Goal: Transaction & Acquisition: Subscribe to service/newsletter

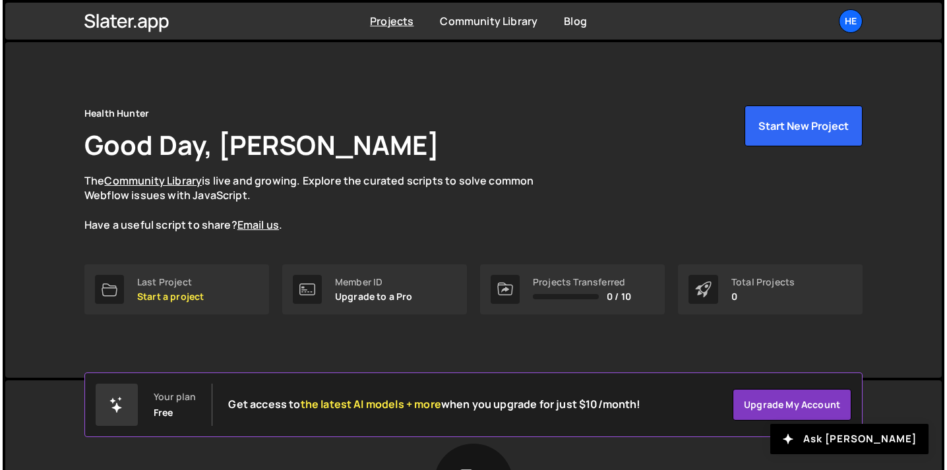
scroll to position [100, 0]
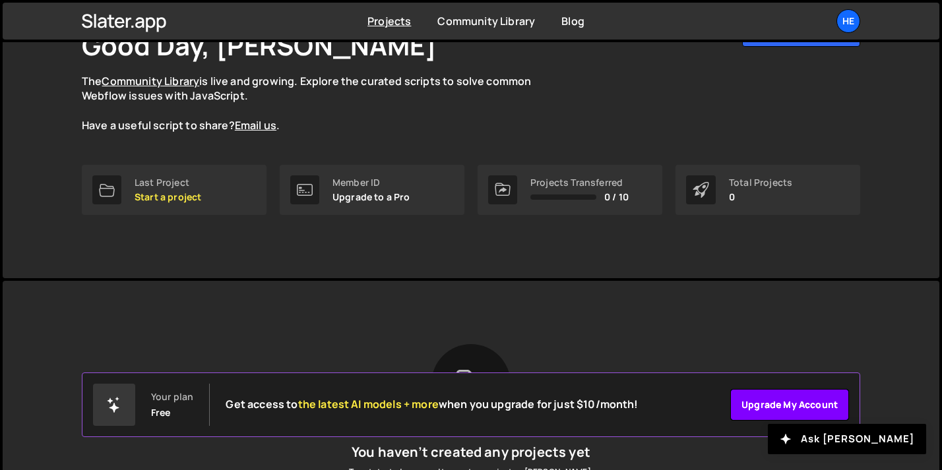
click at [760, 409] on link "Upgrade my account" at bounding box center [789, 405] width 119 height 32
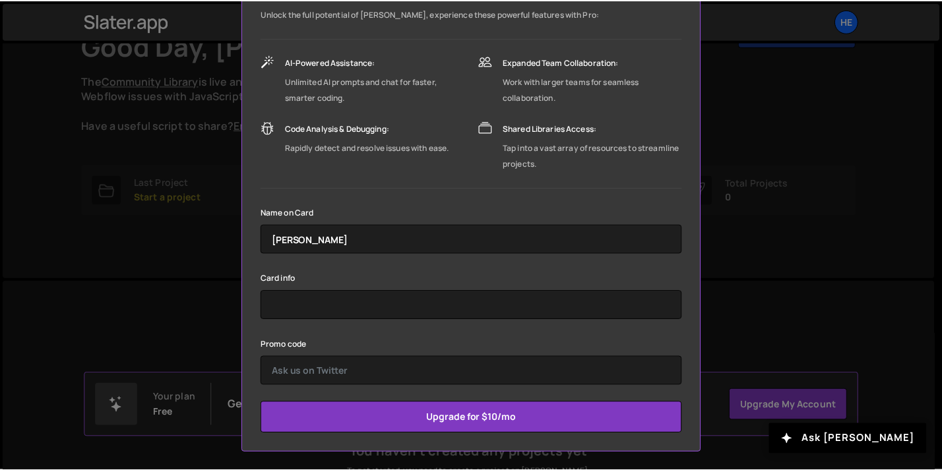
scroll to position [0, 0]
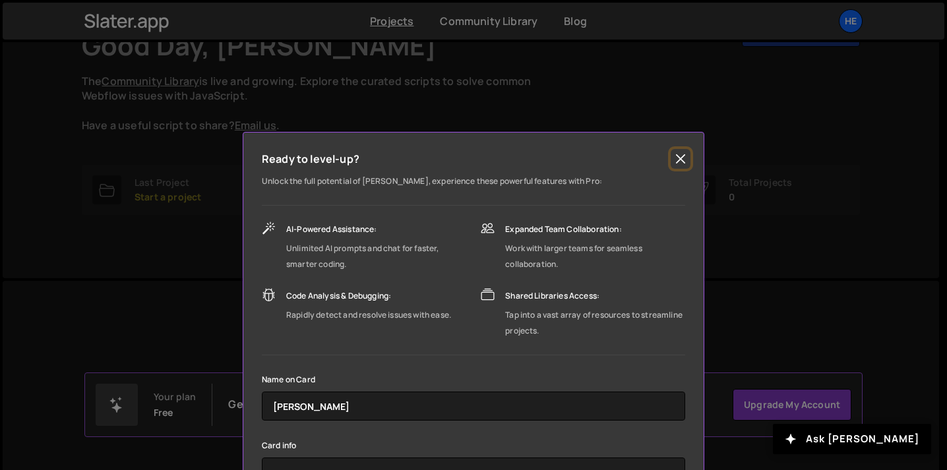
click at [680, 160] on button "Close" at bounding box center [681, 159] width 20 height 20
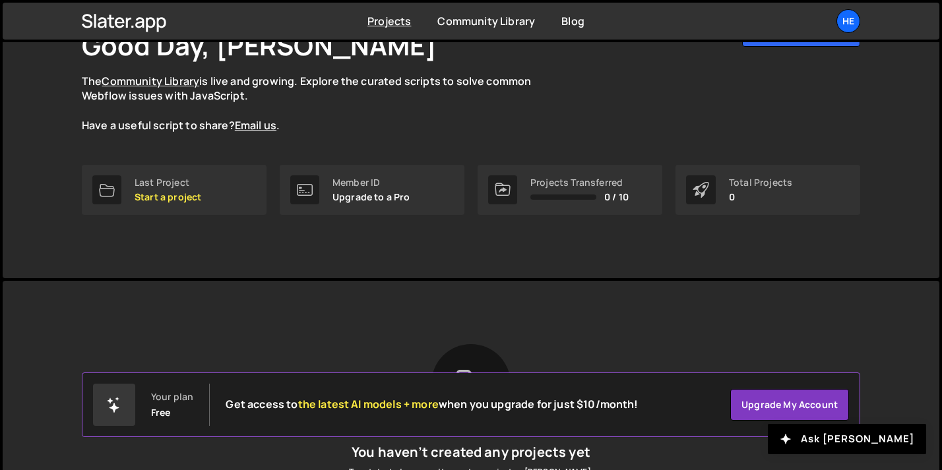
click at [690, 113] on div "Health Hunter Good Day, Sarah Mullens The Community Library is live and growing…" at bounding box center [471, 69] width 778 height 127
click at [848, 27] on div "He" at bounding box center [848, 21] width 24 height 24
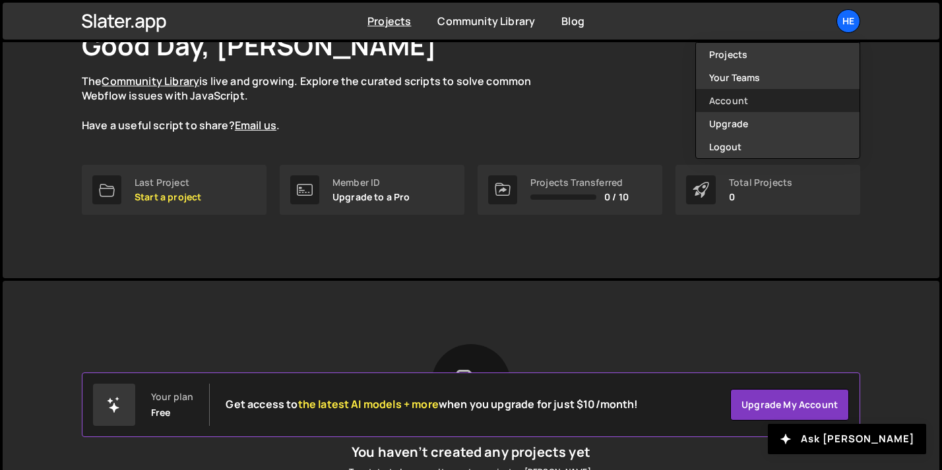
click at [757, 91] on link "Account" at bounding box center [778, 100] width 164 height 23
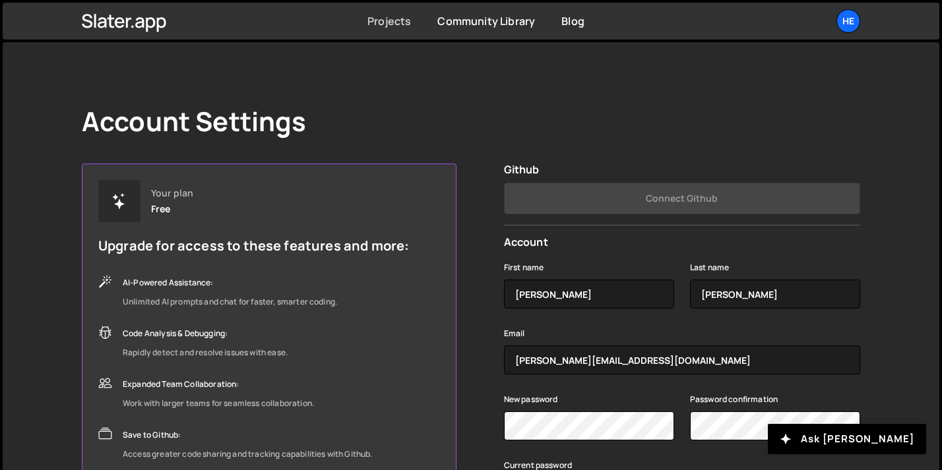
click at [397, 19] on link "Projects" at bounding box center [389, 21] width 44 height 15
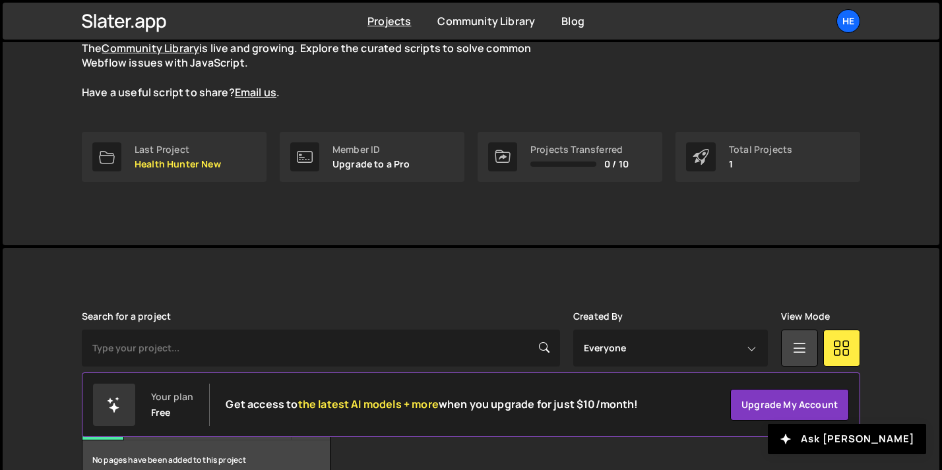
scroll to position [208, 0]
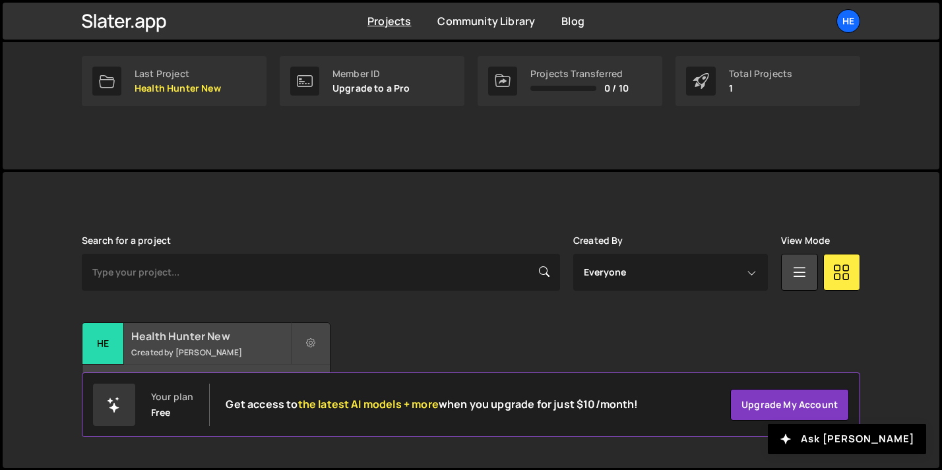
click at [226, 337] on h2 "Health Hunter New" at bounding box center [210, 336] width 159 height 15
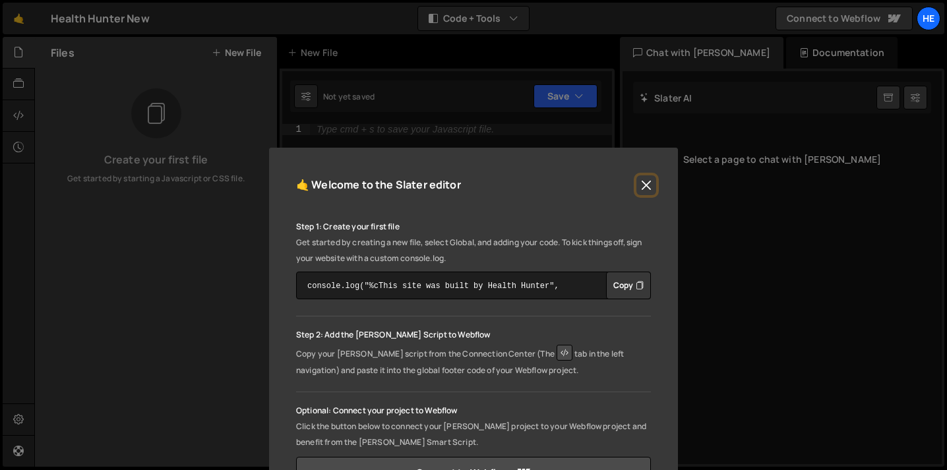
click at [636, 182] on button "Close" at bounding box center [646, 185] width 20 height 20
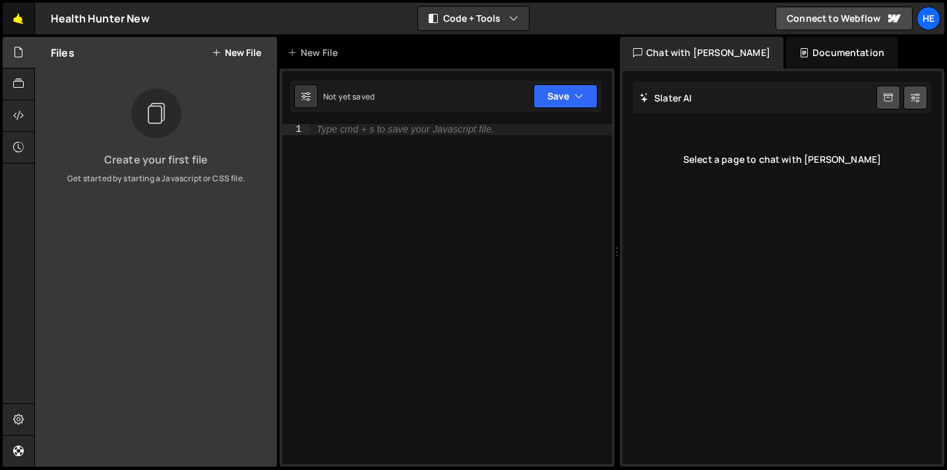
click at [22, 20] on link "🤙" at bounding box center [19, 19] width 32 height 32
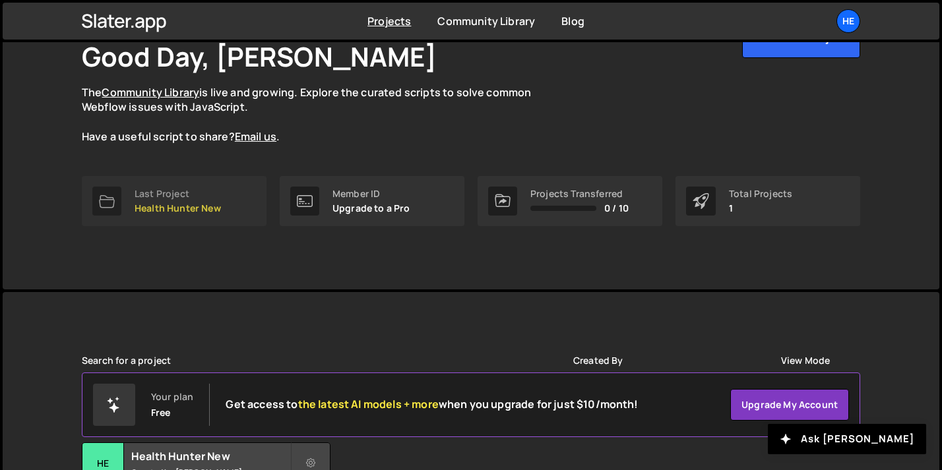
scroll to position [208, 0]
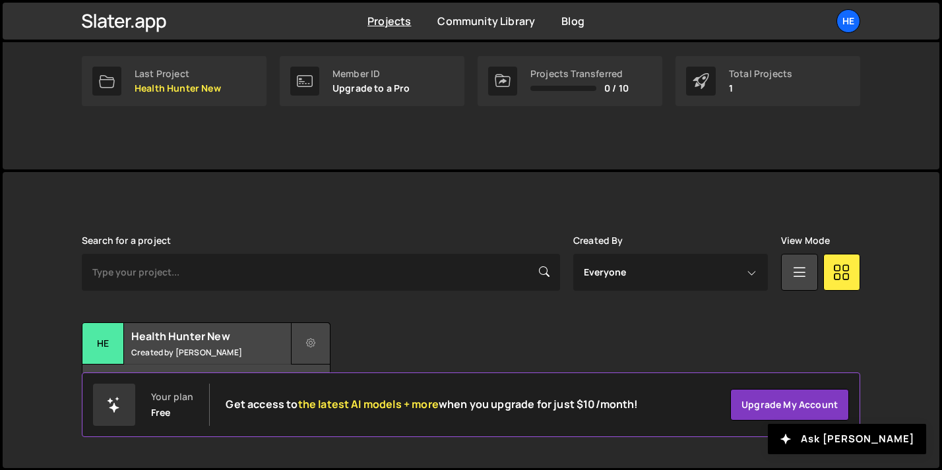
click at [307, 344] on icon at bounding box center [310, 343] width 9 height 13
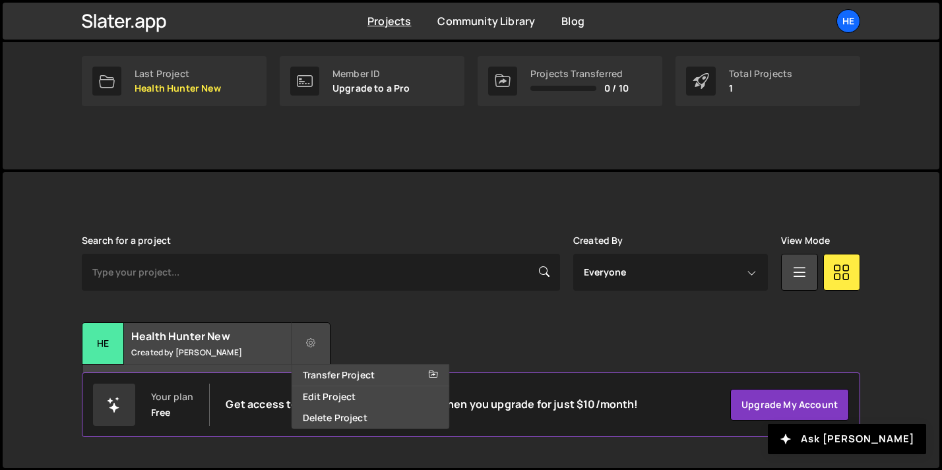
click at [389, 333] on div "Transfer Project Edit Project Delete Project He Health Hunter New Created by [P…" at bounding box center [471, 363] width 778 height 82
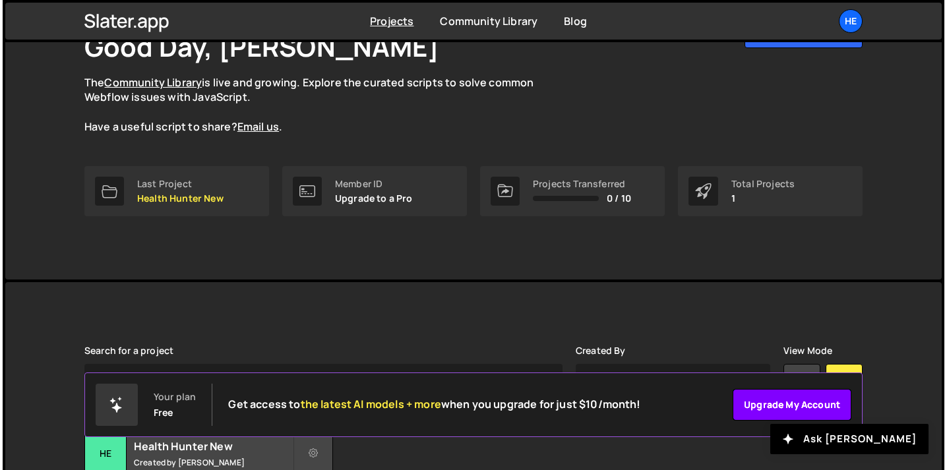
scroll to position [116, 0]
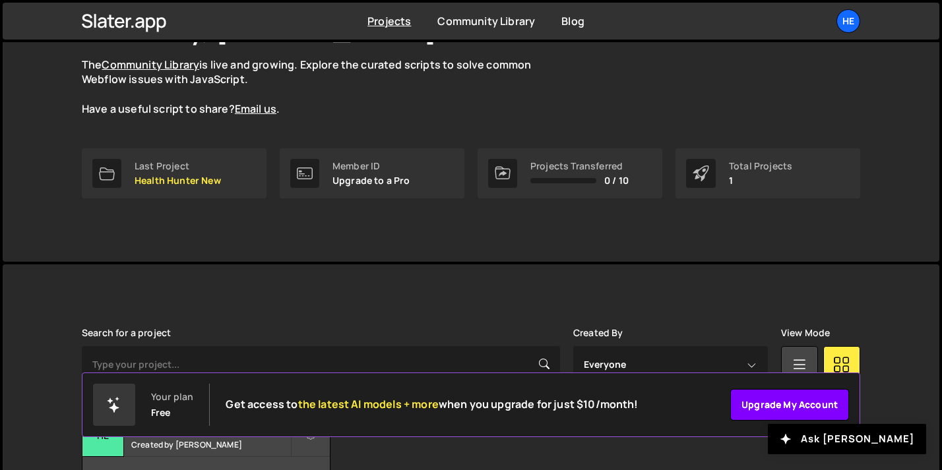
click at [781, 408] on link "Upgrade my account" at bounding box center [789, 405] width 119 height 32
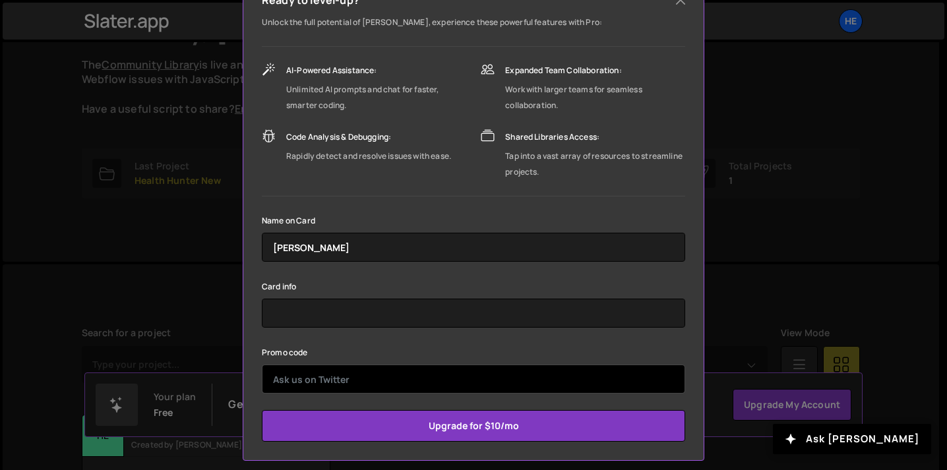
scroll to position [167, 0]
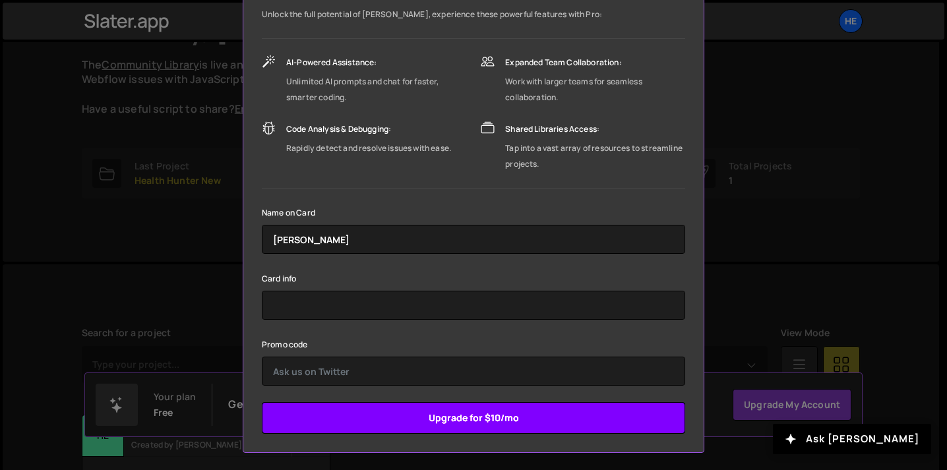
click at [475, 421] on input "Upgrade for $10/mo" at bounding box center [473, 418] width 423 height 32
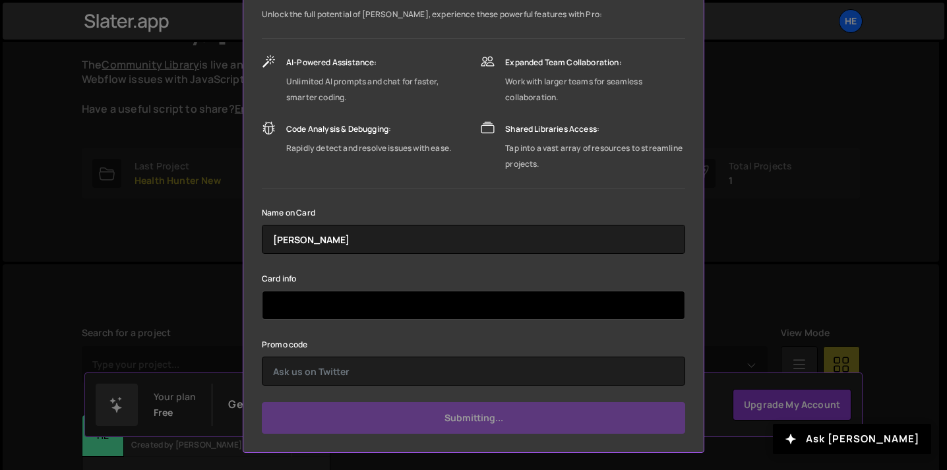
type input "Submit"
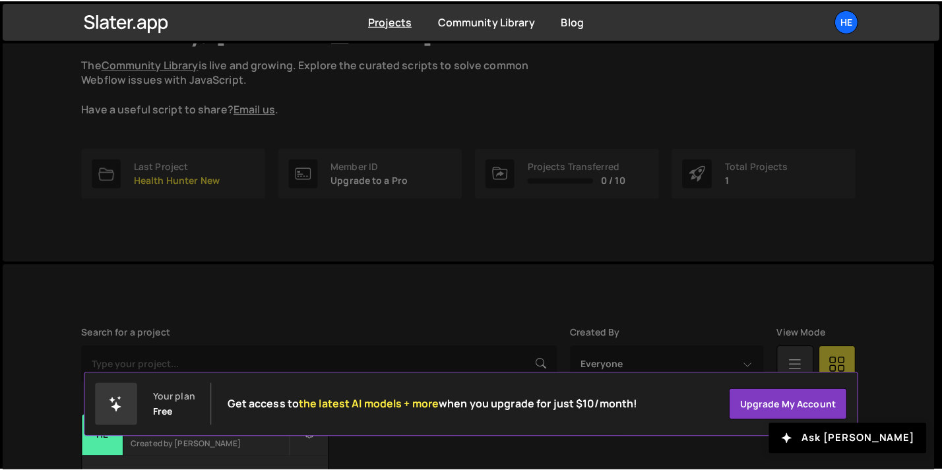
scroll to position [65, 0]
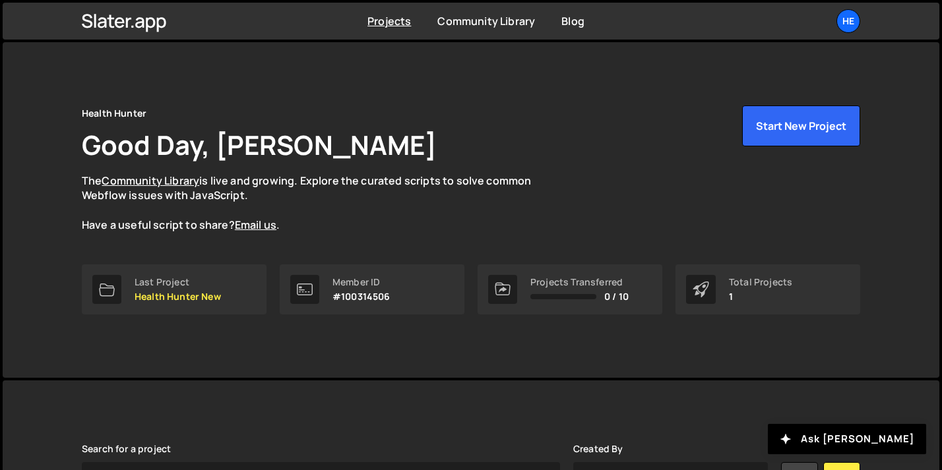
scroll to position [114, 0]
